Goal: Task Accomplishment & Management: Complete application form

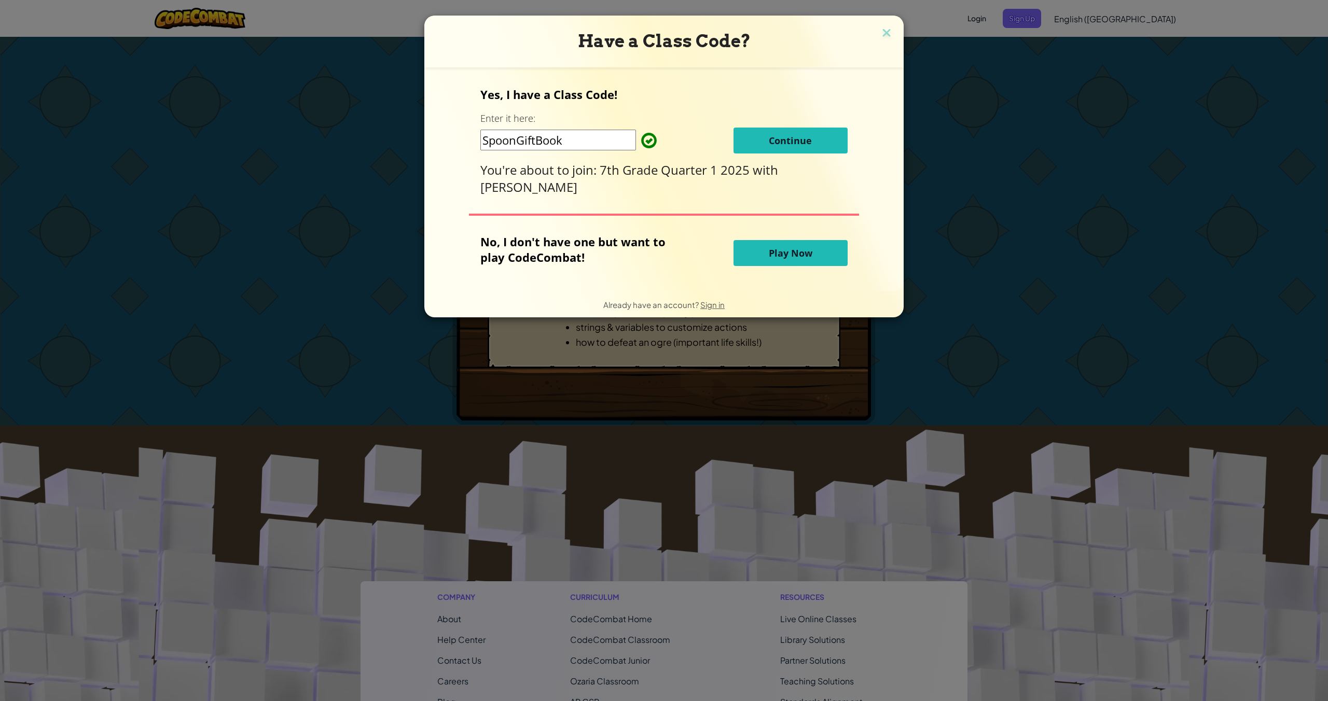
click at [778, 135] on span "Continue" at bounding box center [790, 140] width 43 height 12
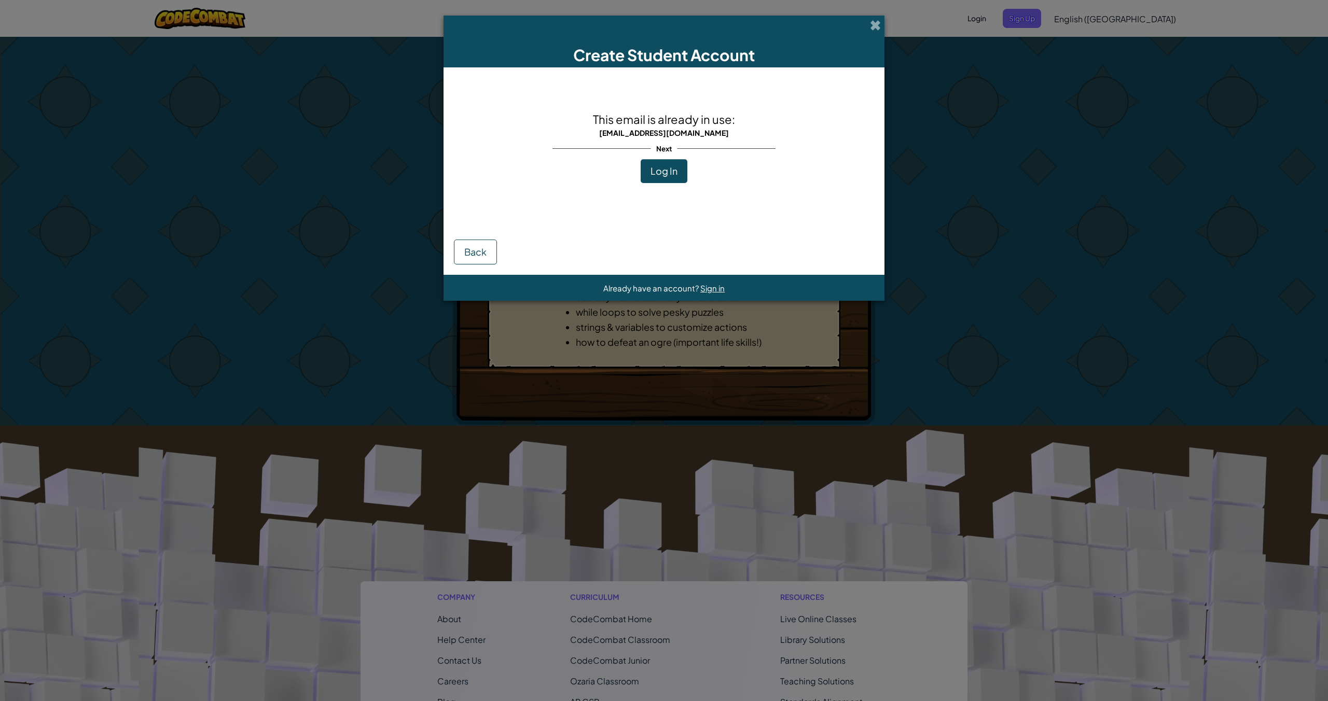
click at [872, 28] on span at bounding box center [875, 25] width 11 height 11
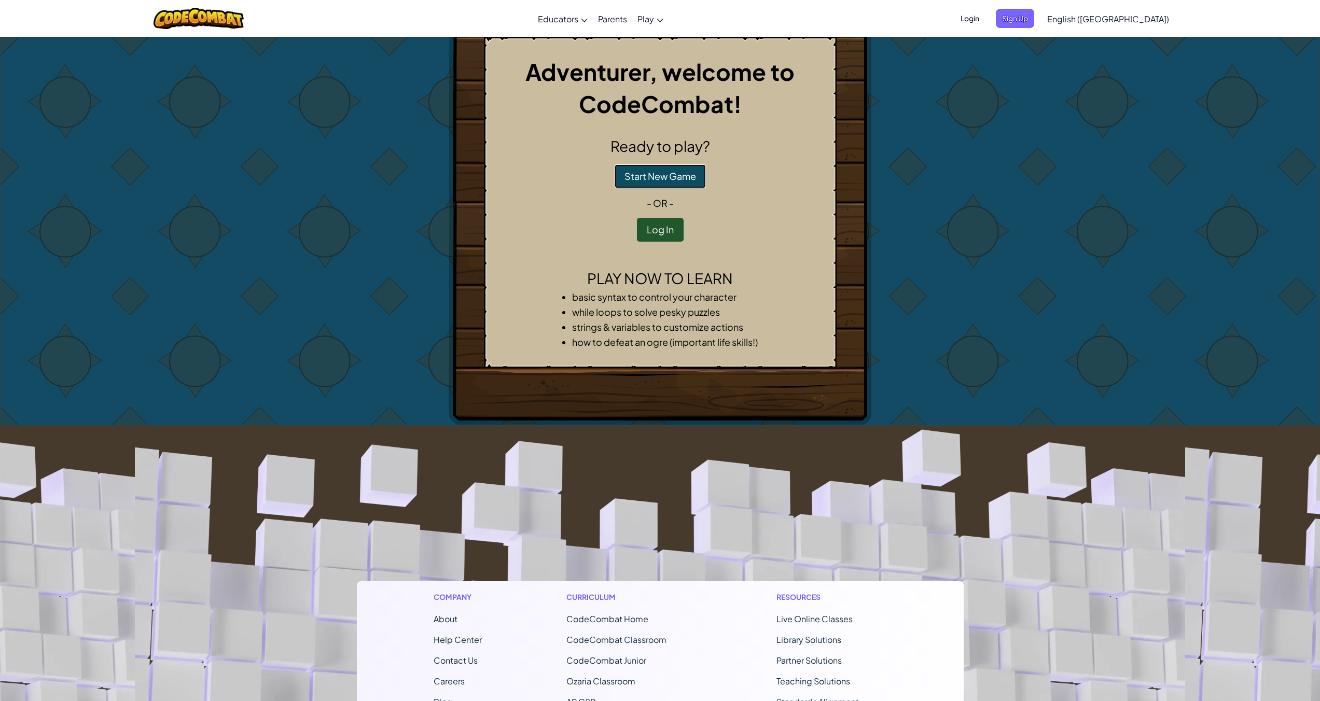
click at [671, 180] on button "Start New Game" at bounding box center [660, 176] width 91 height 24
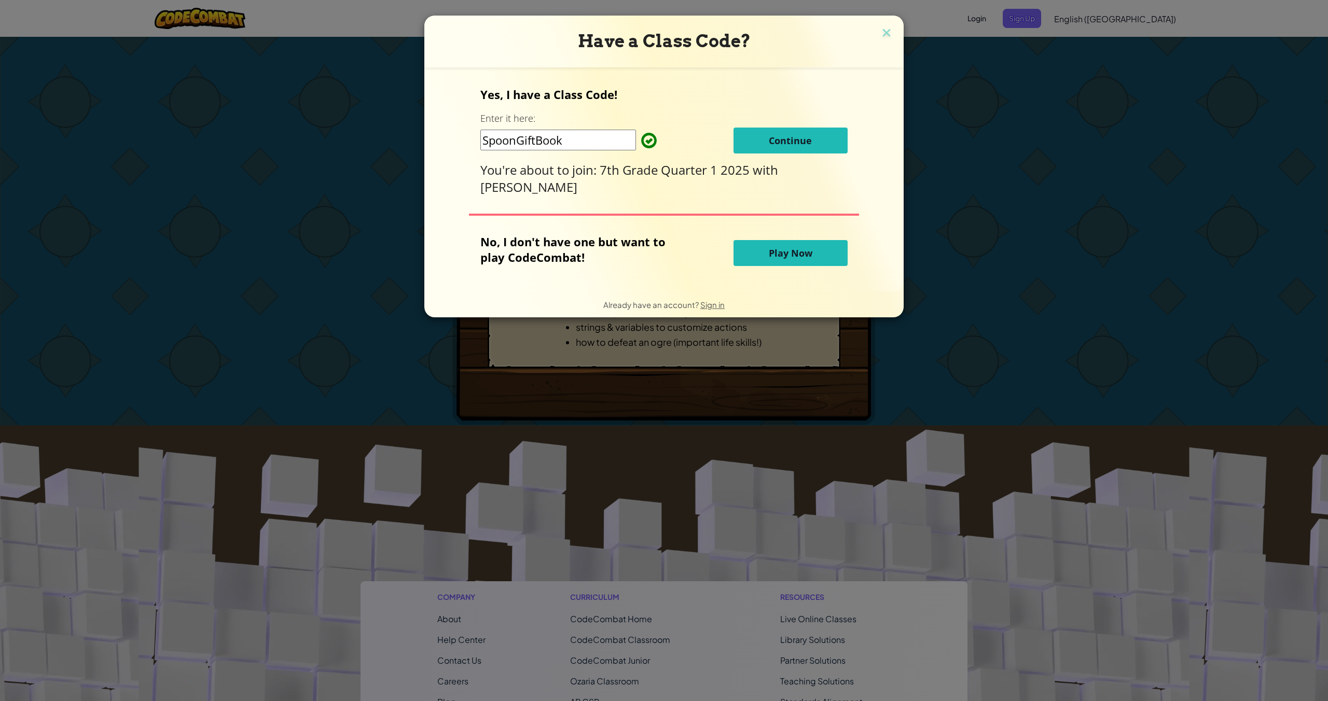
click at [762, 143] on button "Continue" at bounding box center [791, 141] width 114 height 26
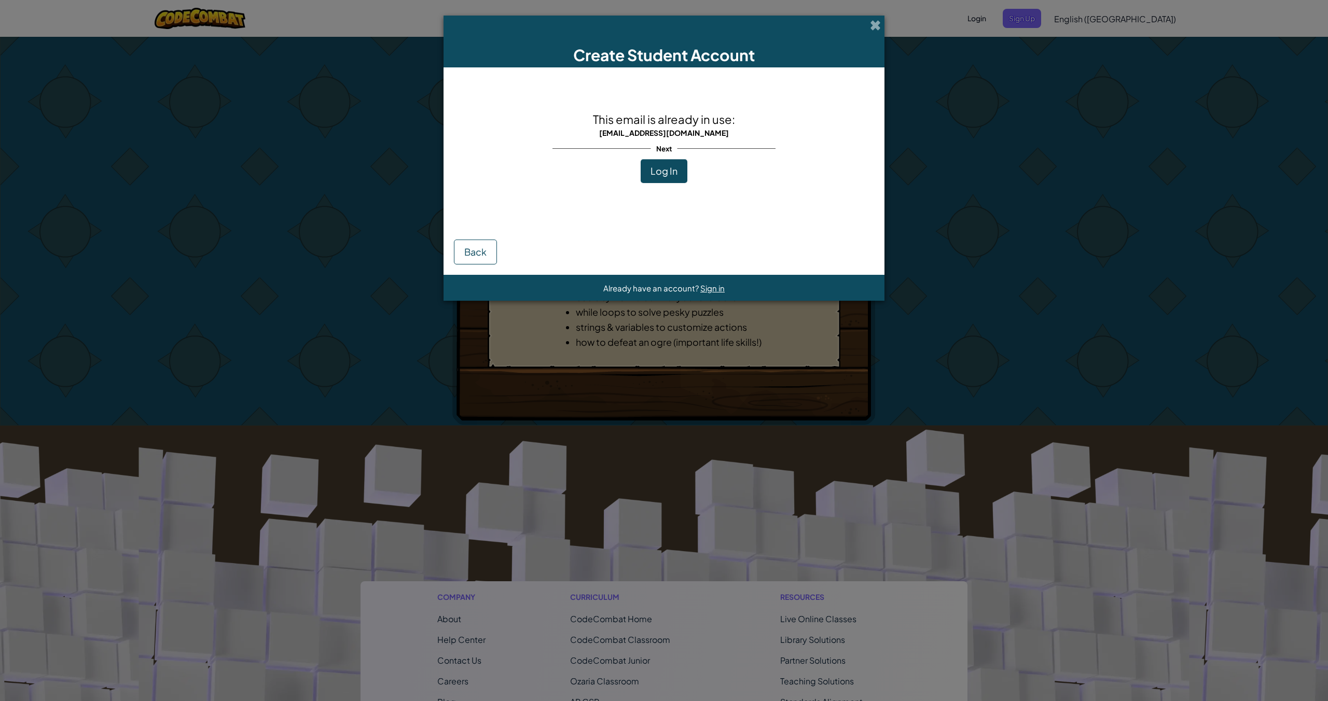
click at [682, 122] on span "This email is already in use:" at bounding box center [664, 119] width 142 height 15
click at [860, 19] on div "Create Student Account" at bounding box center [664, 42] width 441 height 52
click at [874, 23] on span at bounding box center [875, 25] width 11 height 11
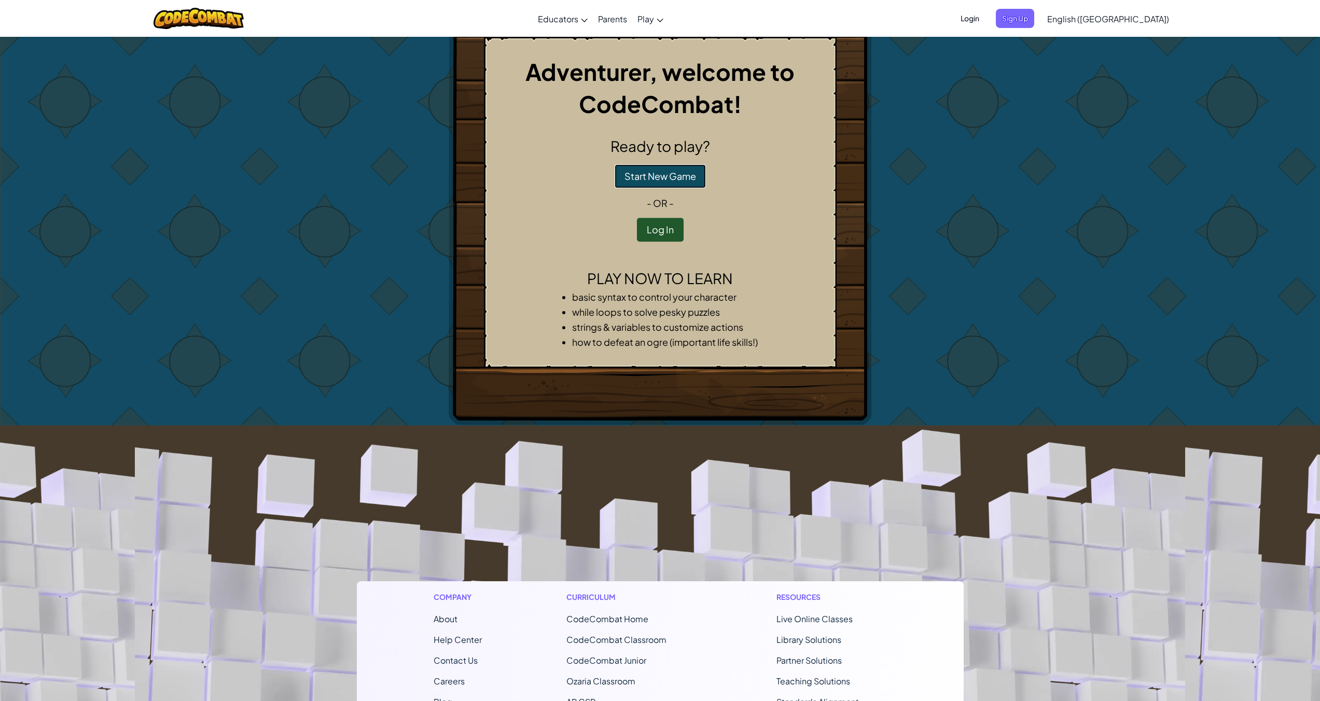
click at [661, 170] on button "Start New Game" at bounding box center [660, 176] width 91 height 24
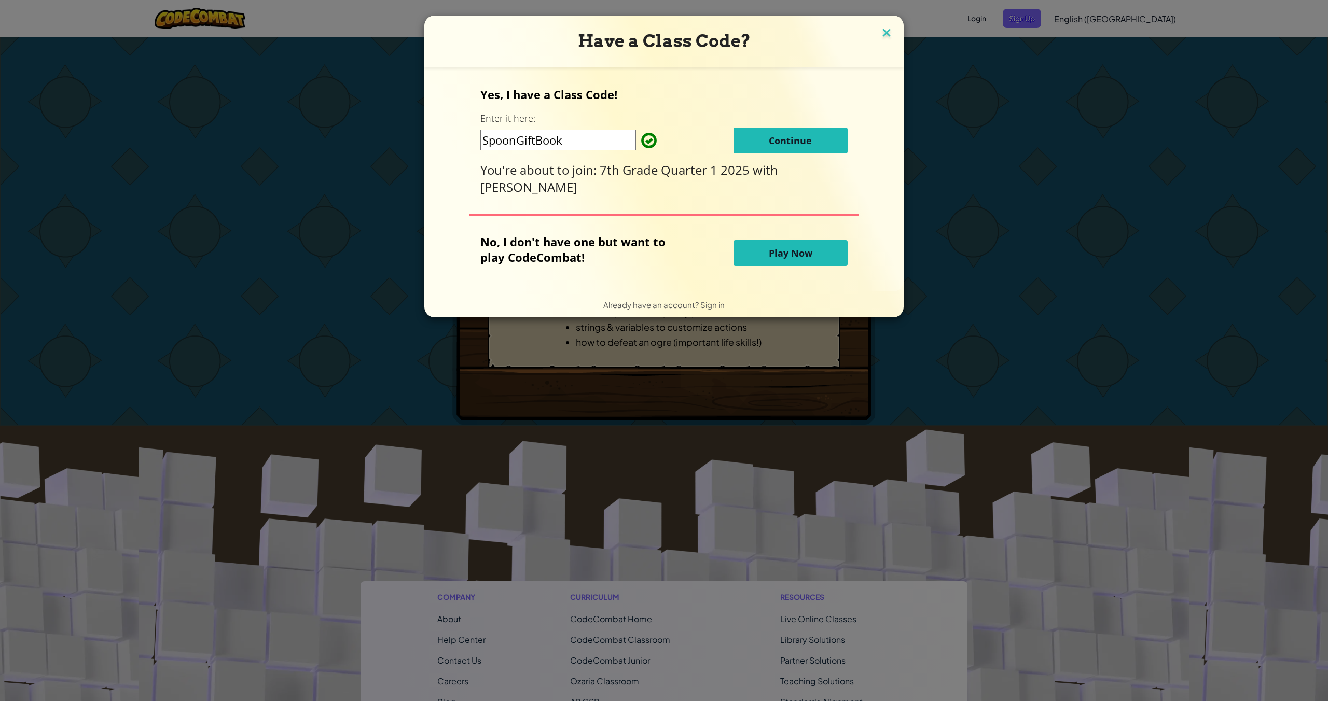
click at [885, 31] on img at bounding box center [886, 34] width 13 height 16
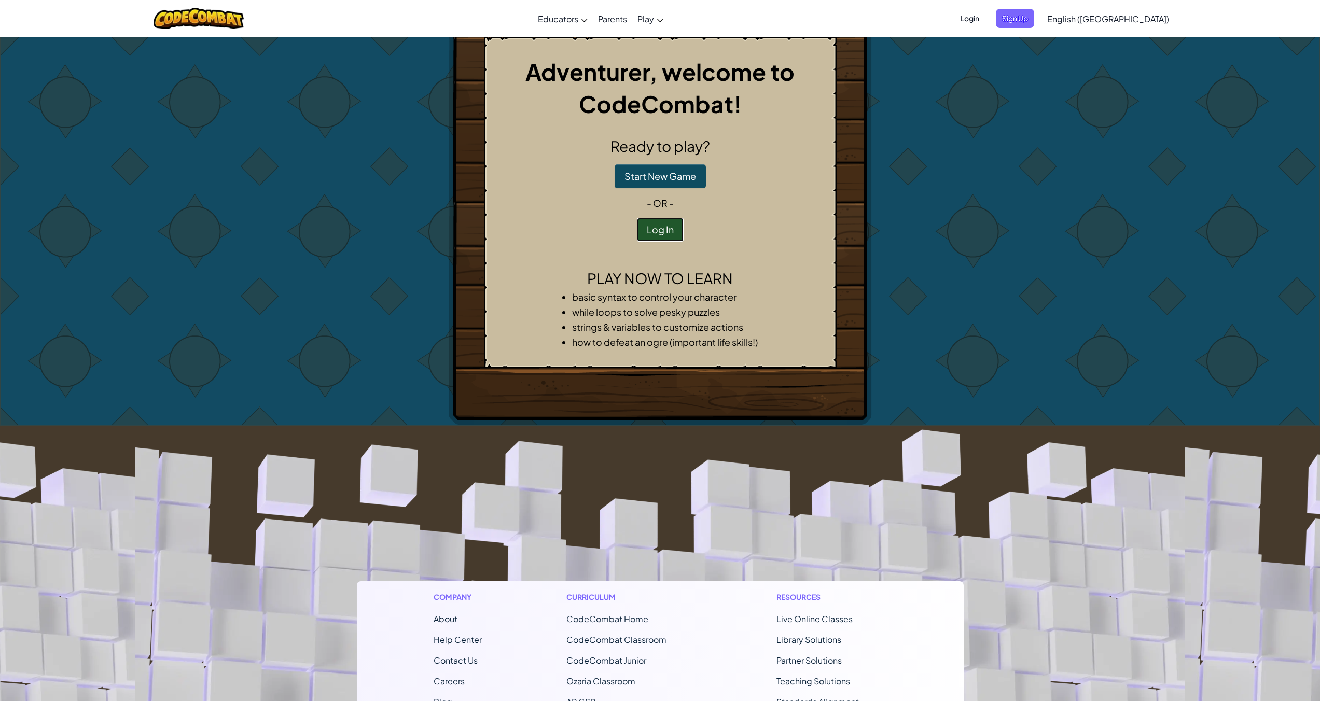
click at [652, 233] on button "Log In" at bounding box center [660, 230] width 47 height 24
